Goal: Information Seeking & Learning: Learn about a topic

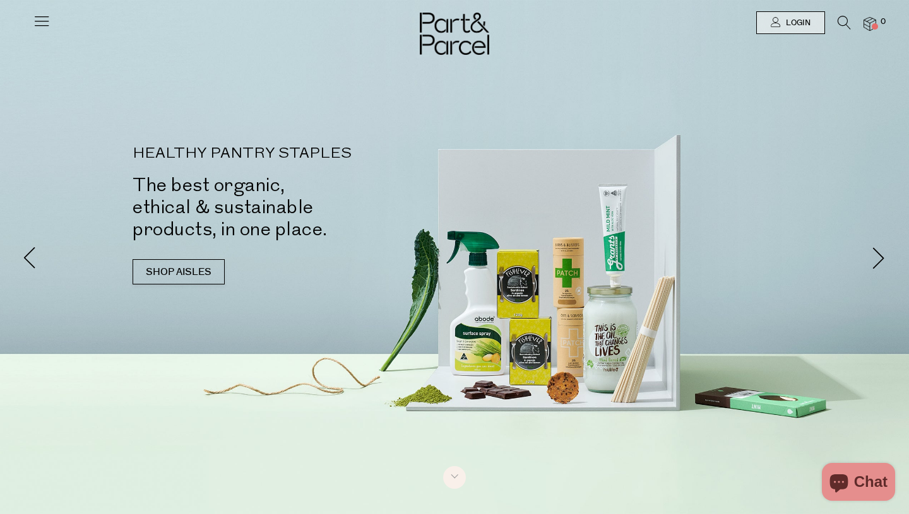
click at [41, 22] on icon at bounding box center [42, 21] width 18 height 18
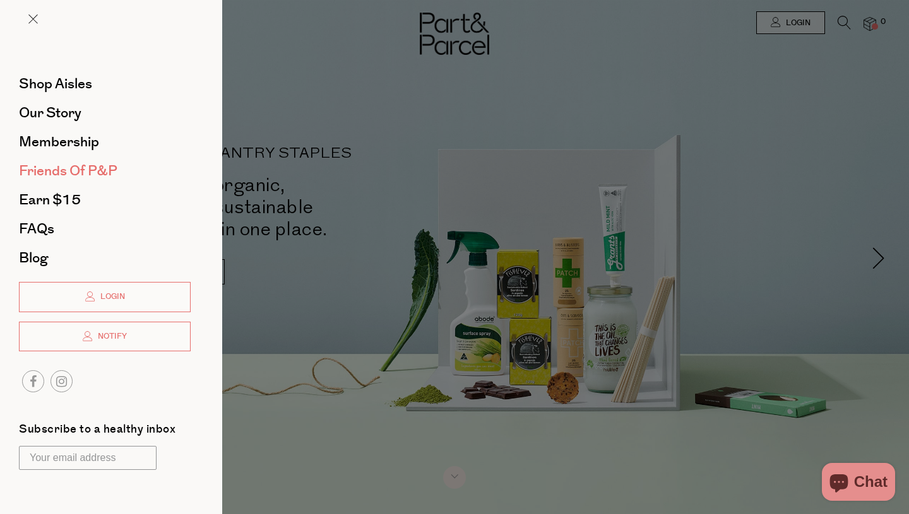
click at [39, 168] on span "Friends of P&P" at bounding box center [68, 171] width 98 height 20
